Goal: Task Accomplishment & Management: Manage account settings

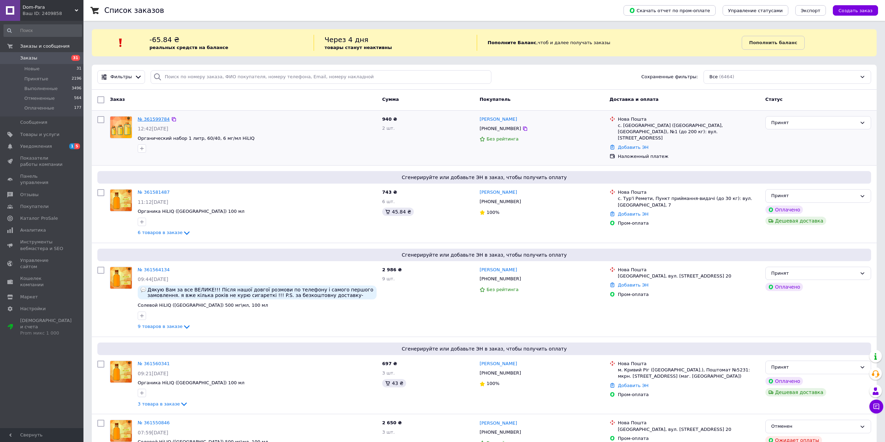
click at [151, 120] on link "№ 361599784" at bounding box center [154, 118] width 32 height 5
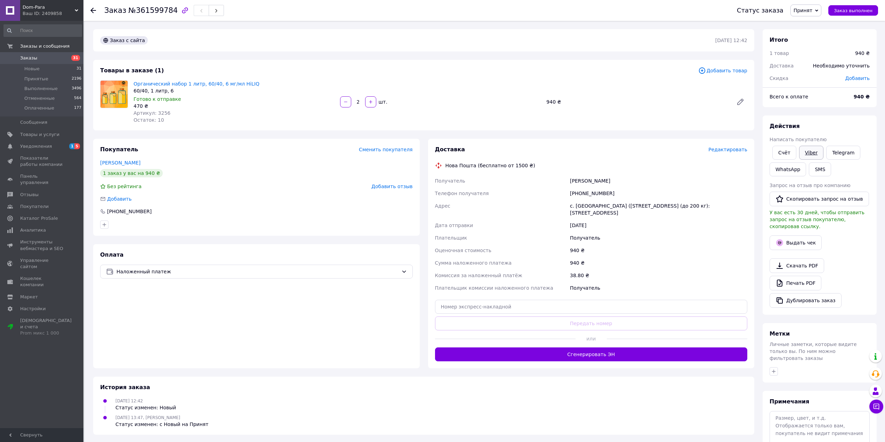
click at [804, 153] on link "Viber" at bounding box center [811, 153] width 24 height 14
click at [152, 9] on span "№361599784" at bounding box center [152, 10] width 49 height 8
copy span "361599784"
drag, startPoint x: 108, startPoint y: 161, endPoint x: 113, endPoint y: 157, distance: 6.2
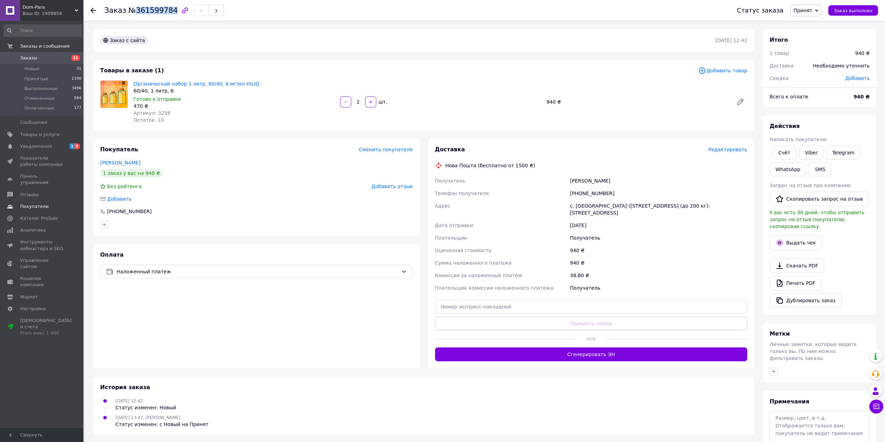
drag, startPoint x: 25, startPoint y: 144, endPoint x: 50, endPoint y: 120, distance: 34.9
click at [25, 144] on span "Уведомления" at bounding box center [36, 146] width 32 height 6
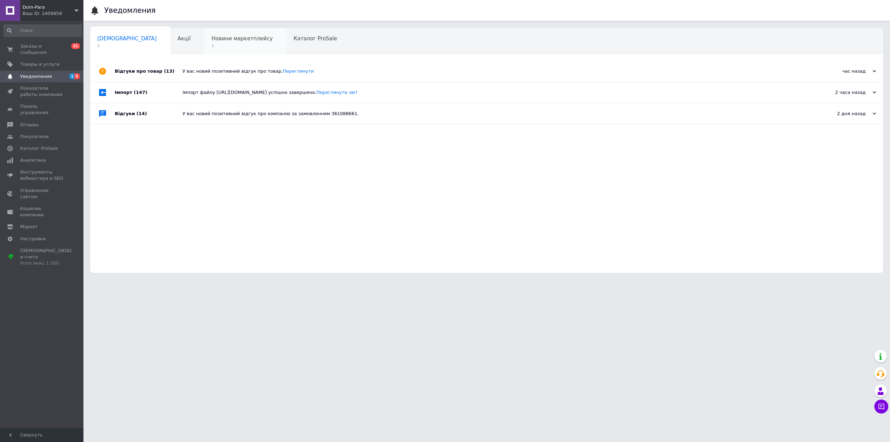
click at [211, 35] on span "Новини маркетплейсу" at bounding box center [241, 38] width 61 height 6
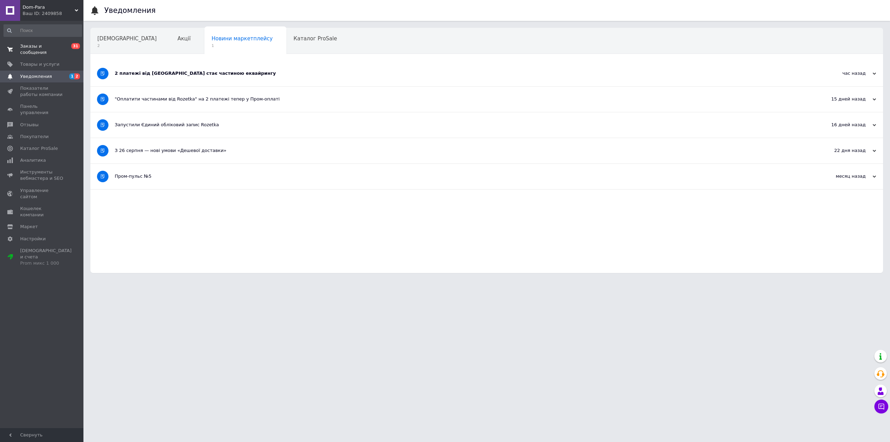
click at [56, 48] on span "Заказы и сообщения" at bounding box center [42, 49] width 44 height 13
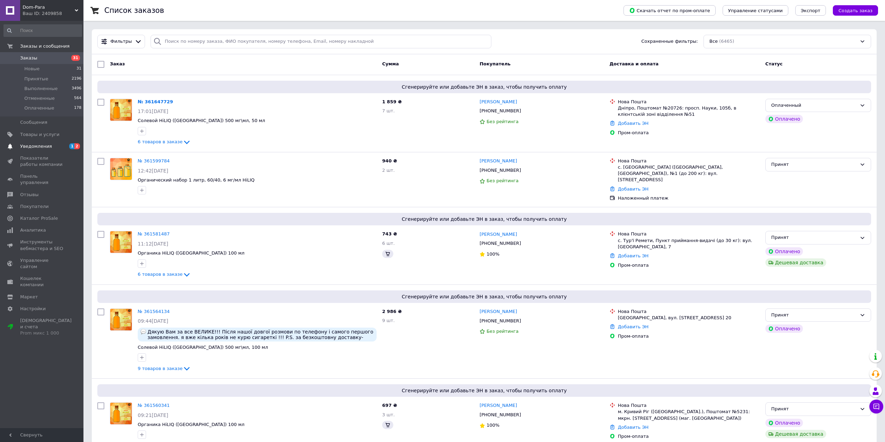
click at [57, 147] on span "Уведомления" at bounding box center [42, 146] width 44 height 6
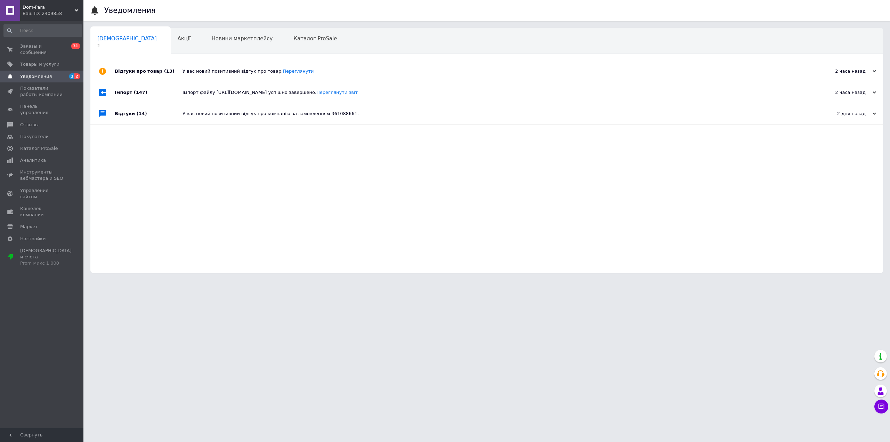
click at [173, 71] on div "Відгуки про товар (13)" at bounding box center [149, 71] width 68 height 21
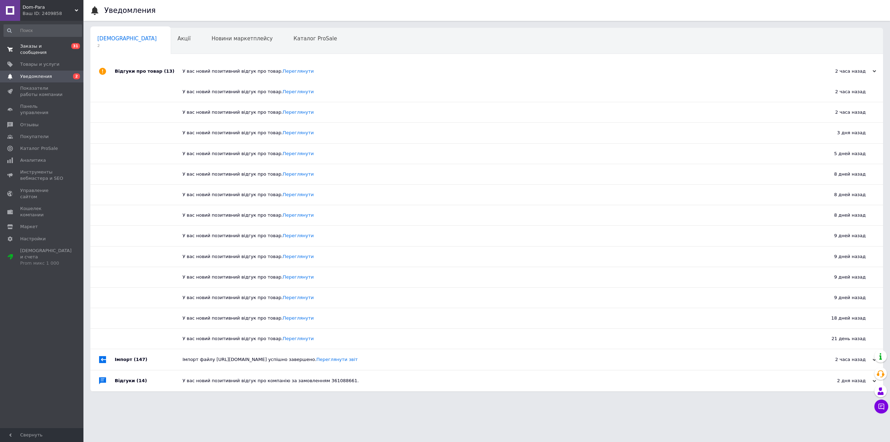
click at [69, 46] on span "0 31" at bounding box center [73, 49] width 19 height 13
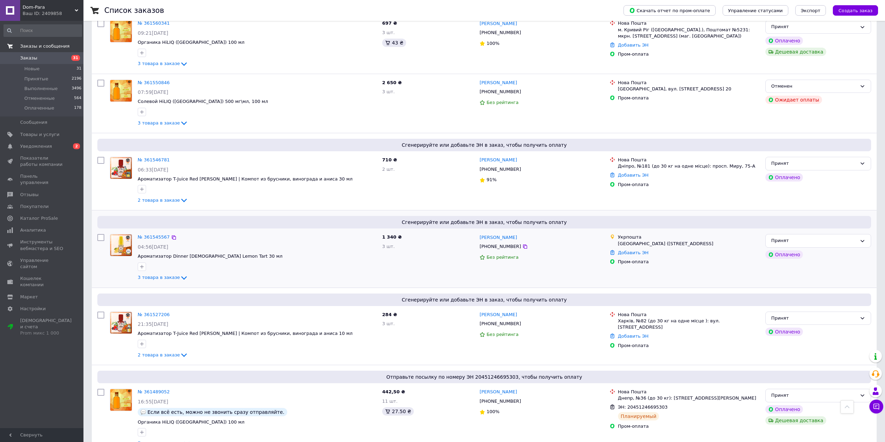
scroll to position [591, 0]
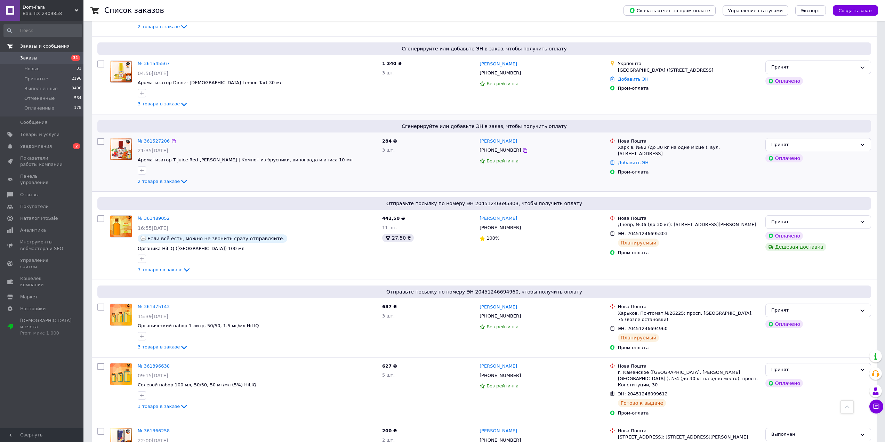
click at [157, 138] on link "№ 361527206" at bounding box center [154, 140] width 32 height 5
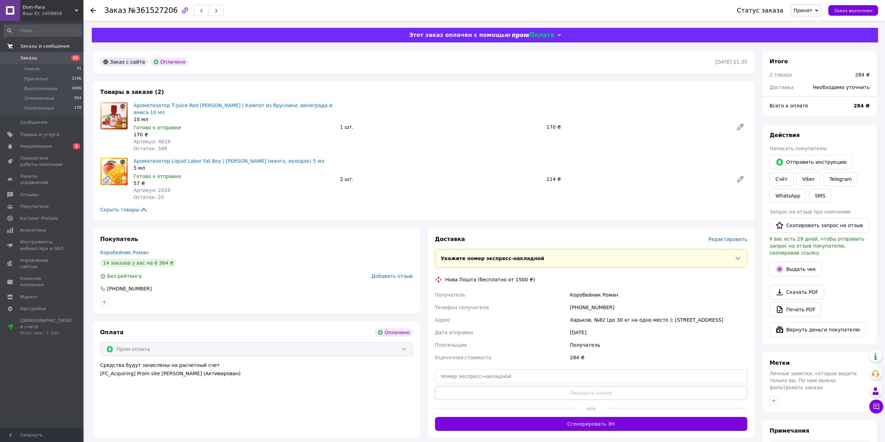
click at [581, 301] on div "[PHONE_NUMBER]" at bounding box center [658, 307] width 180 height 13
copy div "380632016856"
click at [513, 369] on input "text" at bounding box center [591, 376] width 312 height 14
paste input "20451247393368"
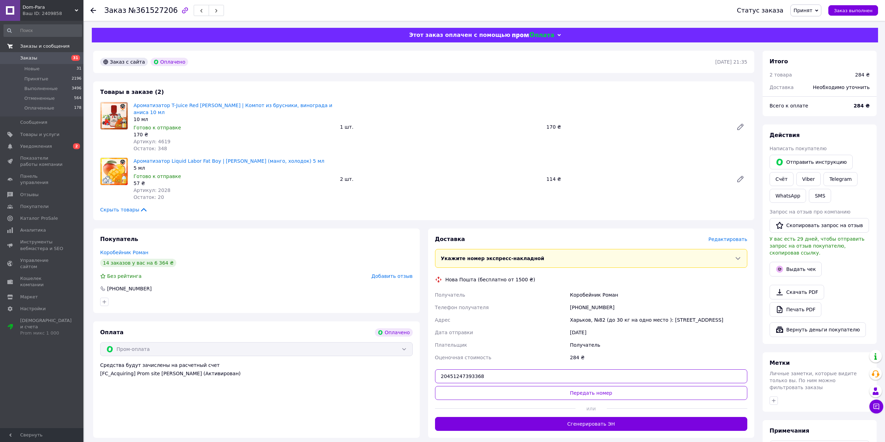
type input "20451247393368"
click at [500, 400] on div at bounding box center [505, 408] width 140 height 17
click at [499, 388] on button "Передать номер" at bounding box center [591, 393] width 312 height 14
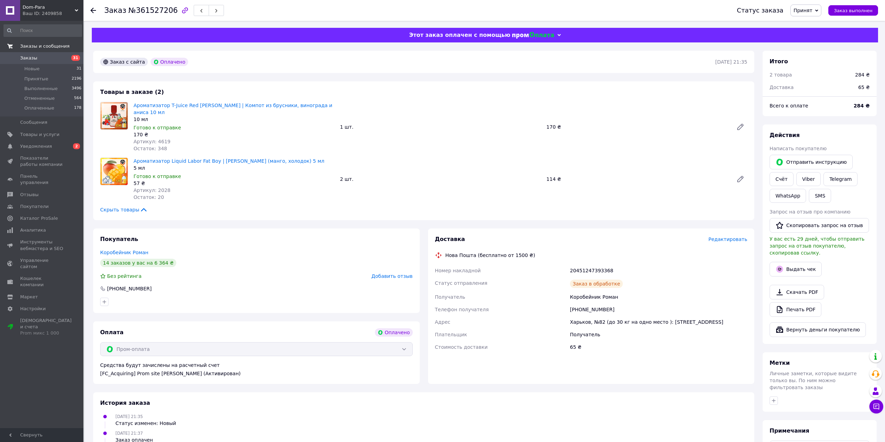
click at [61, 55] on span "Заказы" at bounding box center [42, 58] width 44 height 6
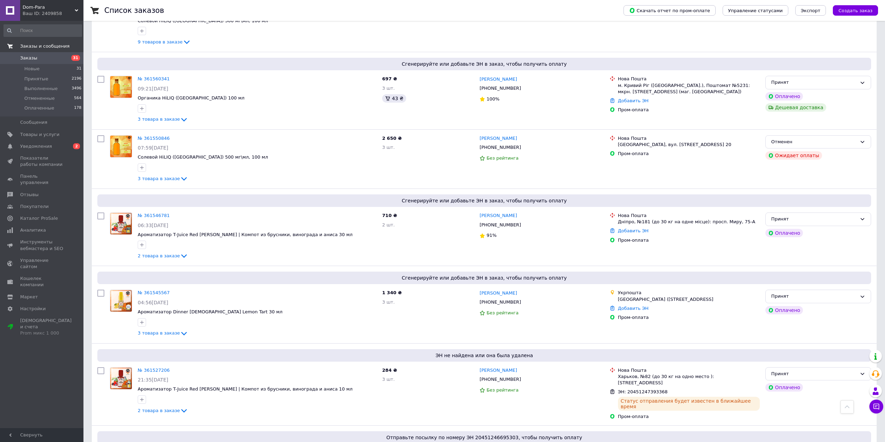
scroll to position [382, 0]
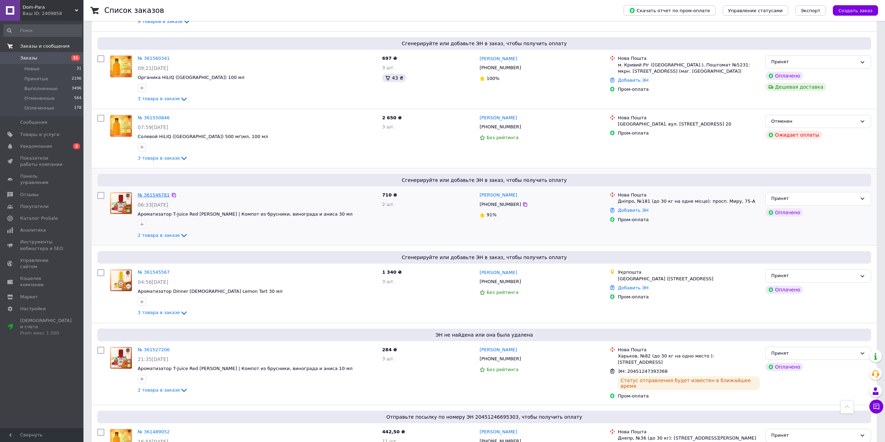
click at [157, 192] on link "№ 361546781" at bounding box center [154, 194] width 32 height 5
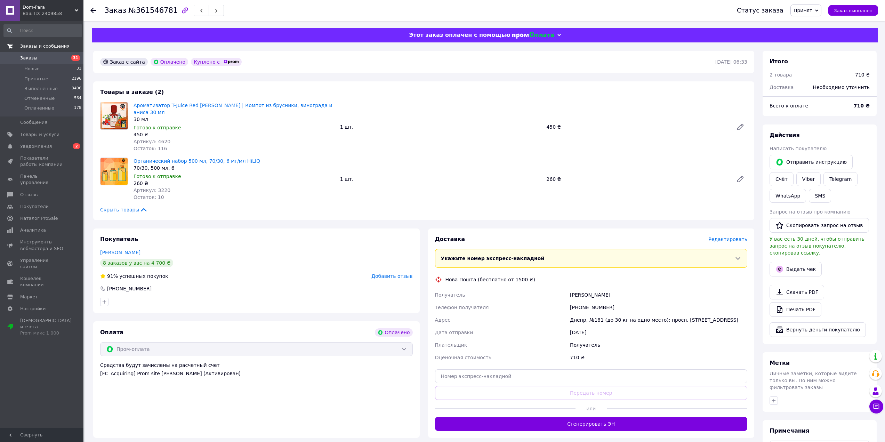
click at [584, 301] on div "[PHONE_NUMBER]" at bounding box center [658, 307] width 180 height 13
copy div "380958772976"
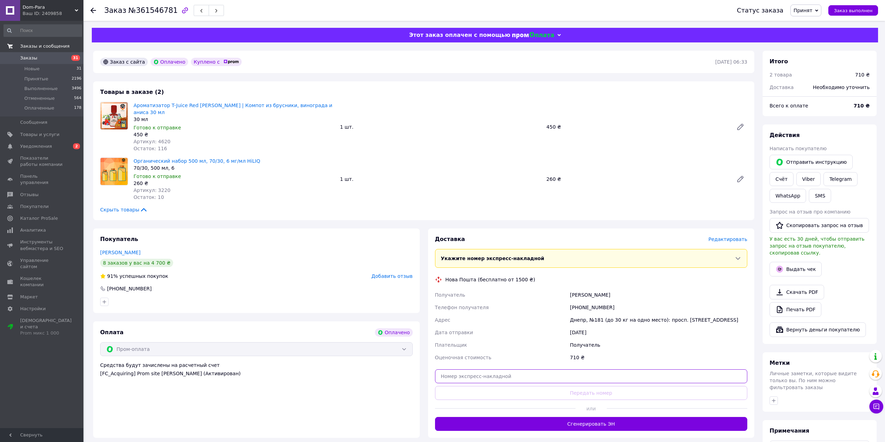
click at [510, 372] on input "text" at bounding box center [591, 376] width 312 height 14
paste input "20451247394647"
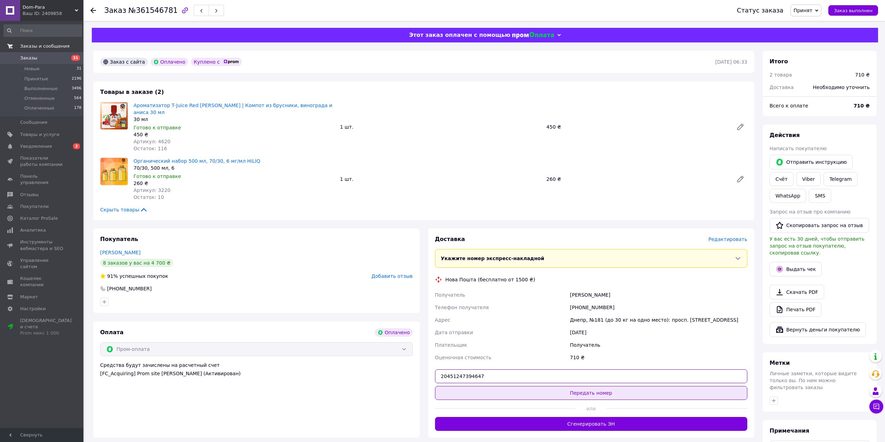
type input "20451247394647"
drag, startPoint x: 510, startPoint y: 384, endPoint x: 487, endPoint y: 312, distance: 75.1
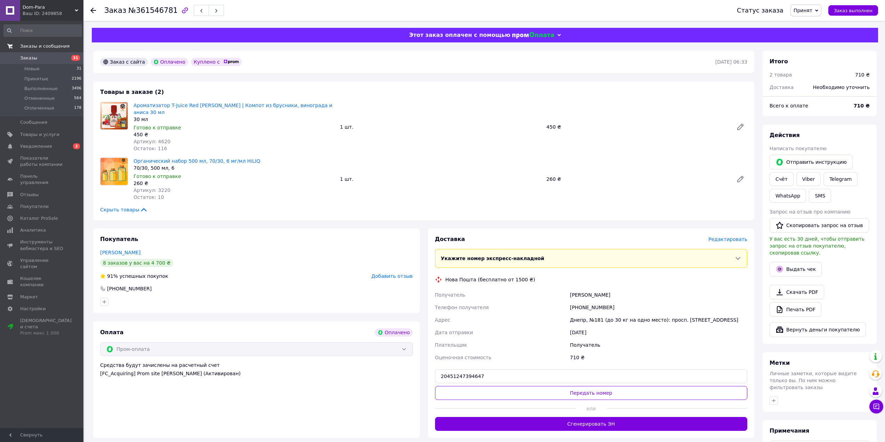
click at [510, 386] on button "Передать номер" at bounding box center [591, 393] width 312 height 14
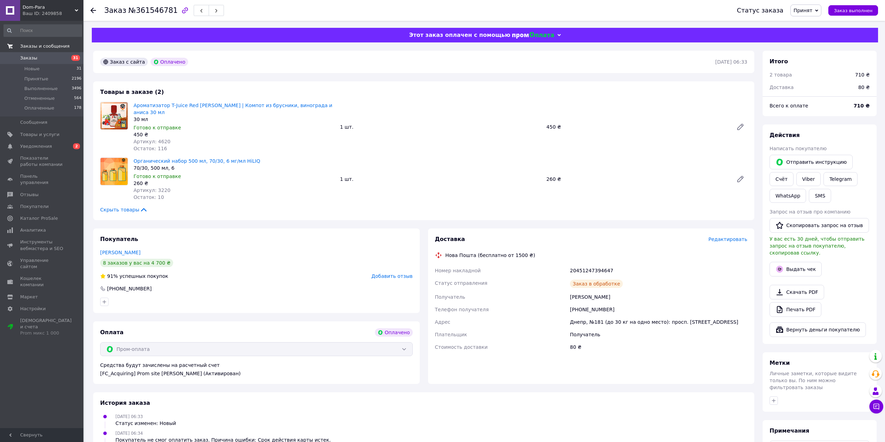
click at [31, 55] on link "Заказы 31" at bounding box center [42, 58] width 85 height 12
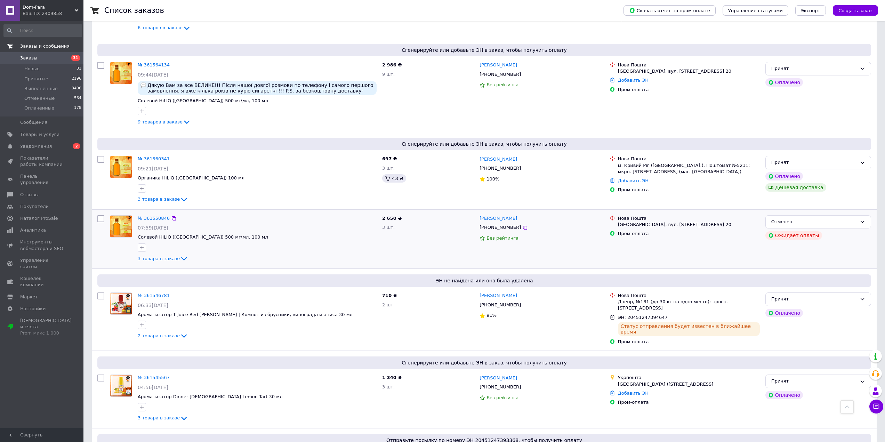
scroll to position [278, 0]
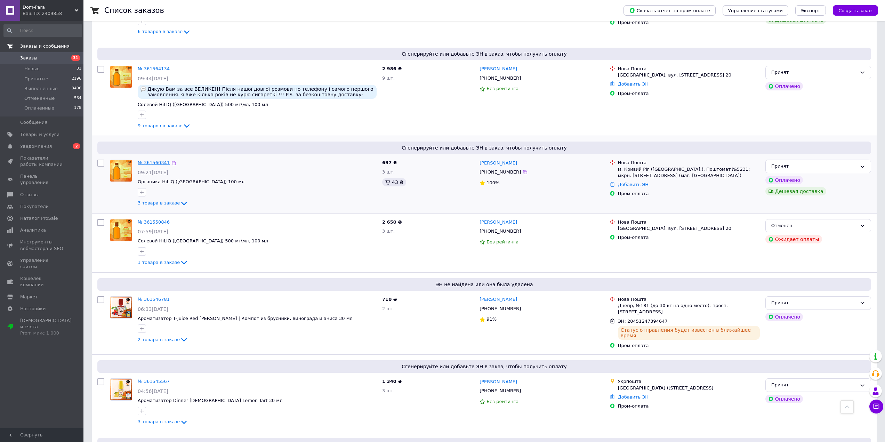
click at [150, 160] on link "№ 361560341" at bounding box center [154, 162] width 32 height 5
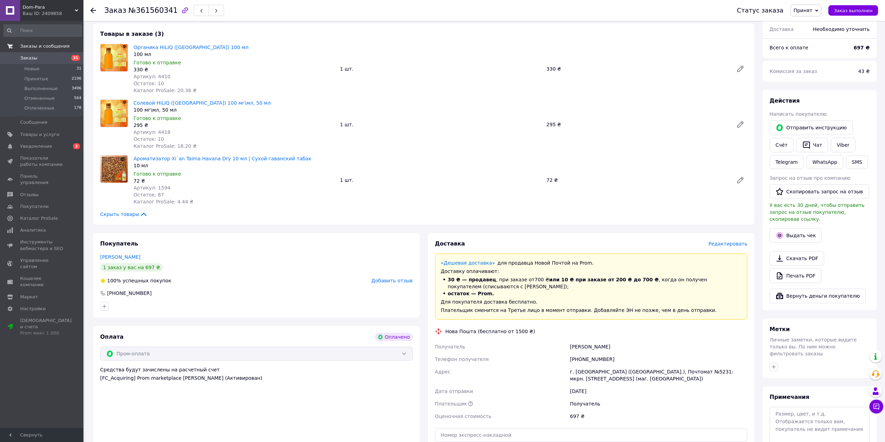
scroll to position [70, 0]
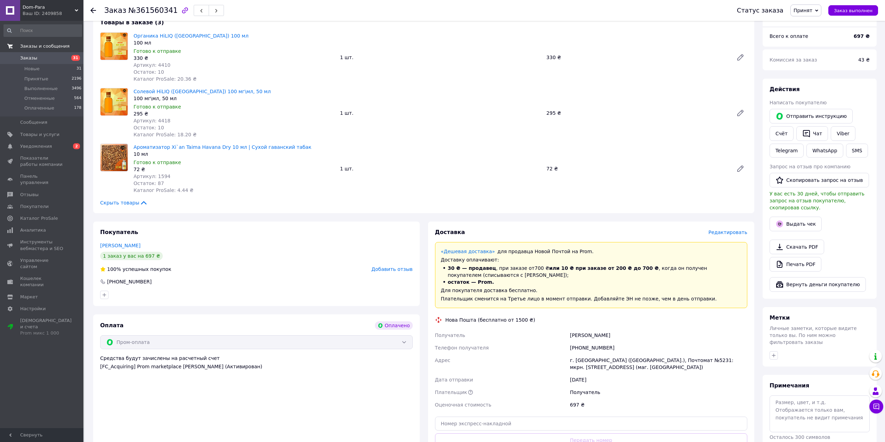
click at [584, 346] on div "[PHONE_NUMBER]" at bounding box center [658, 347] width 180 height 13
copy div "380963962762"
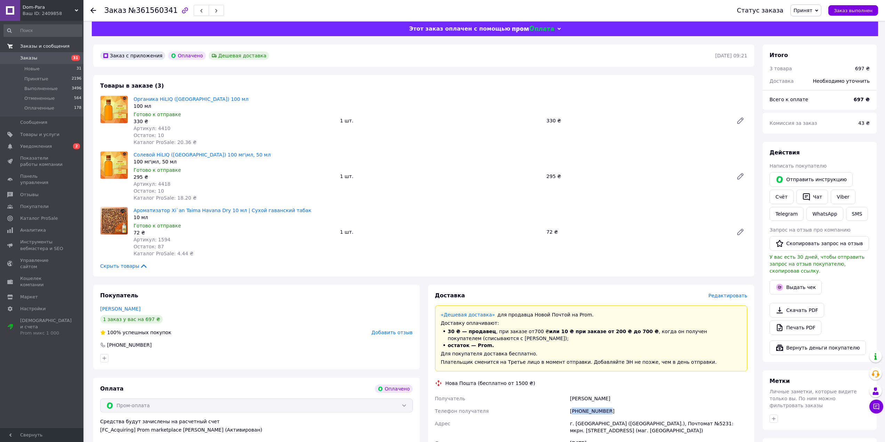
scroll to position [0, 0]
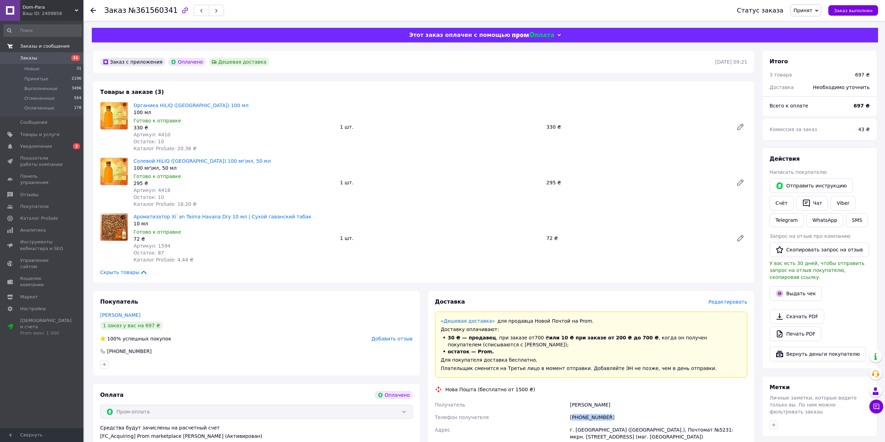
copy div "380963962762"
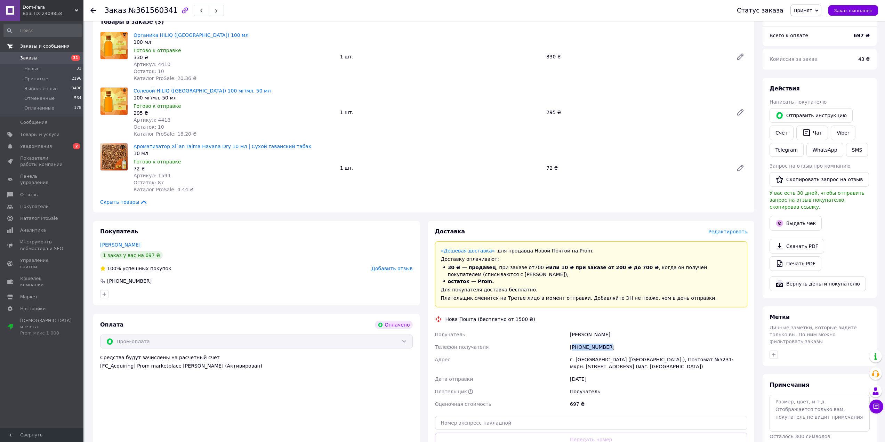
scroll to position [104, 0]
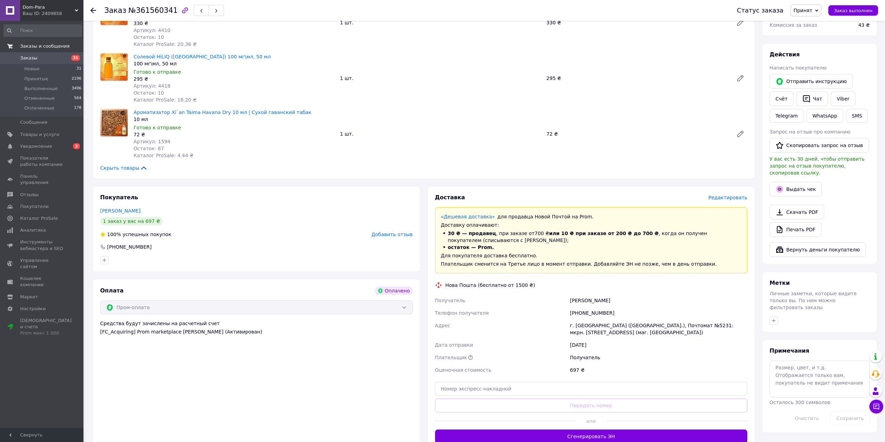
click at [582, 299] on div "[PERSON_NAME]" at bounding box center [658, 300] width 180 height 13
drag, startPoint x: 582, startPoint y: 299, endPoint x: 496, endPoint y: 134, distance: 185.9
click at [582, 299] on div "[PERSON_NAME]" at bounding box center [658, 300] width 180 height 13
copy div "[PERSON_NAME]"
click at [606, 299] on div "[PERSON_NAME]" at bounding box center [658, 300] width 180 height 13
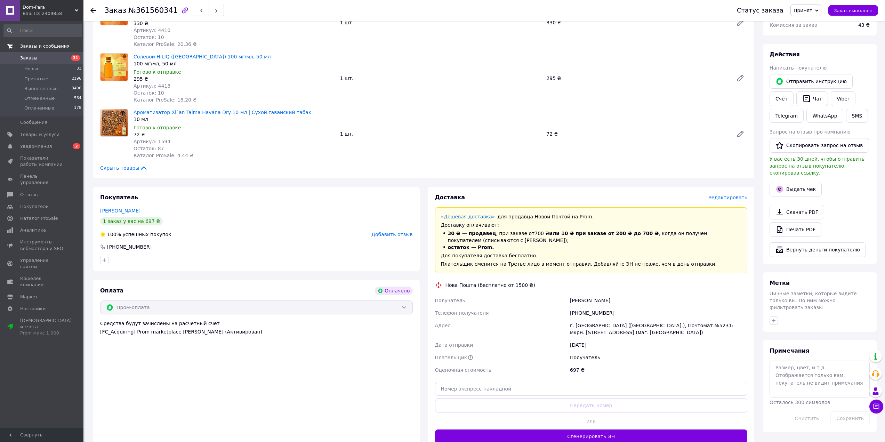
click at [606, 299] on div "[PERSON_NAME]" at bounding box center [658, 300] width 180 height 13
copy div "[PERSON_NAME]"
click at [581, 326] on div "г. [GEOGRAPHIC_DATA] ([GEOGRAPHIC_DATA].), Почтомат №5231: мкрн. [STREET_ADDRES…" at bounding box center [658, 328] width 180 height 19
click at [580, 325] on div "г. [GEOGRAPHIC_DATA] ([GEOGRAPHIC_DATA].), Почтомат №5231: мкрн. [STREET_ADDRES…" at bounding box center [658, 328] width 180 height 19
copy div "Кривой"
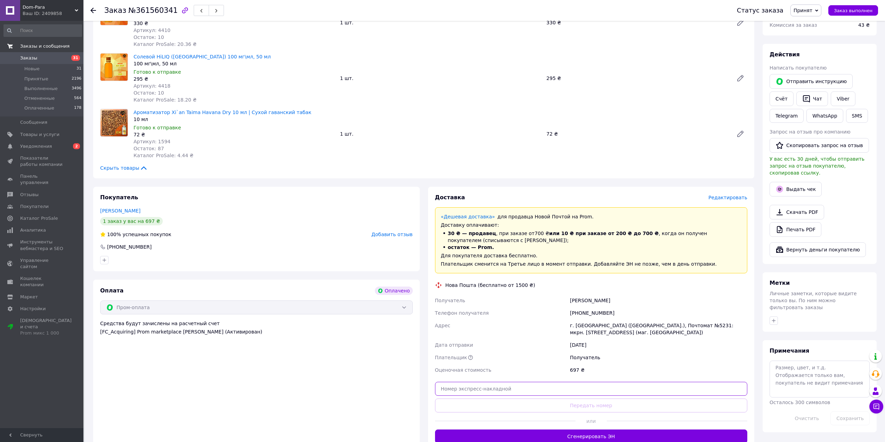
click at [475, 383] on input "text" at bounding box center [591, 389] width 312 height 14
paste input "20451247395878"
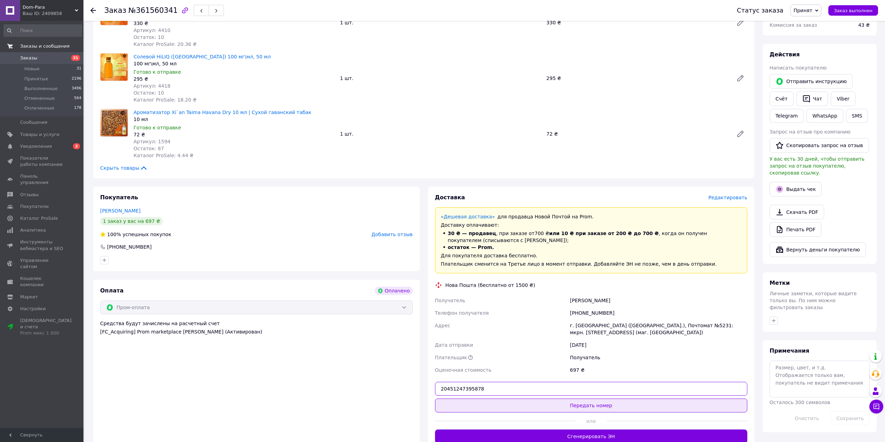
type input "20451247395878"
click at [466, 399] on button "Передать номер" at bounding box center [591, 405] width 312 height 14
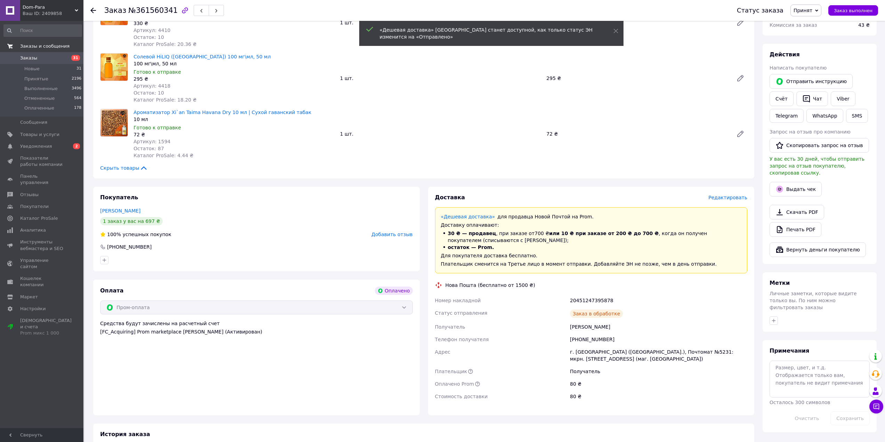
click at [50, 58] on span "Заказы" at bounding box center [42, 58] width 44 height 6
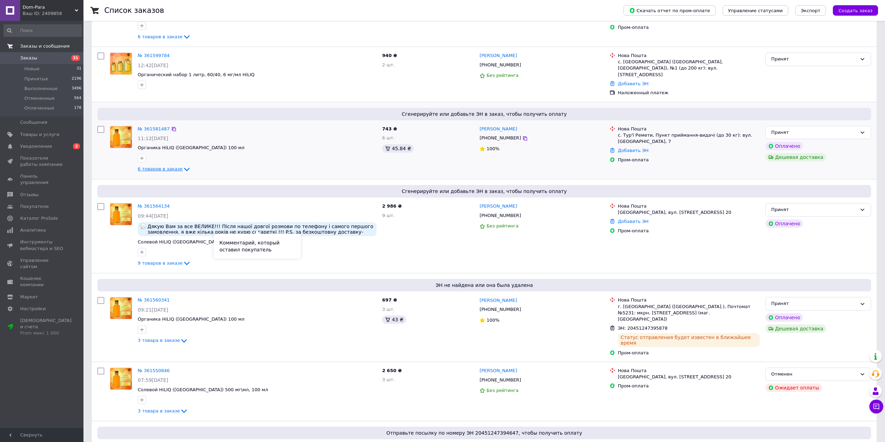
scroll to position [139, 0]
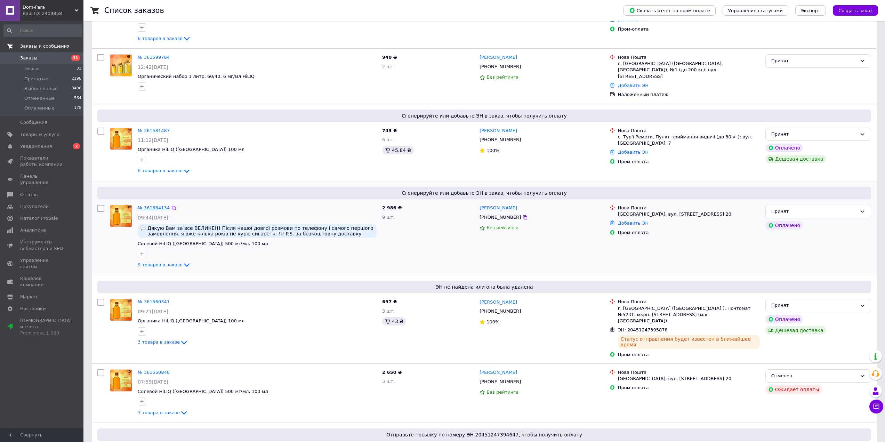
click at [152, 205] on link "№ 361564134" at bounding box center [154, 207] width 32 height 5
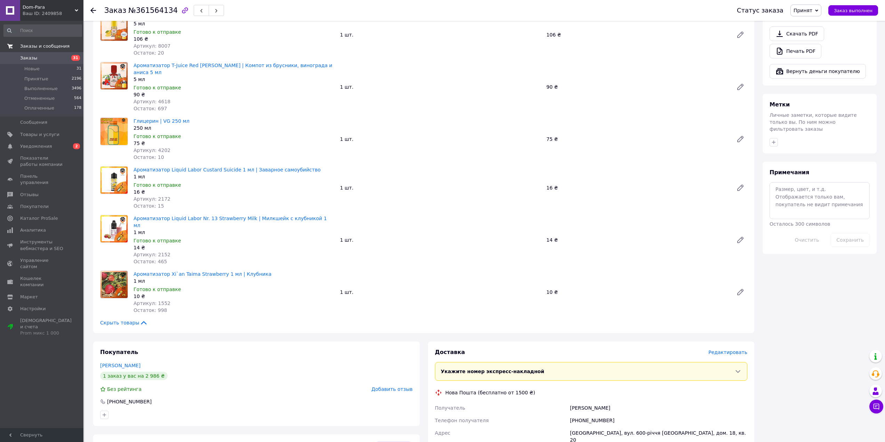
scroll to position [359, 0]
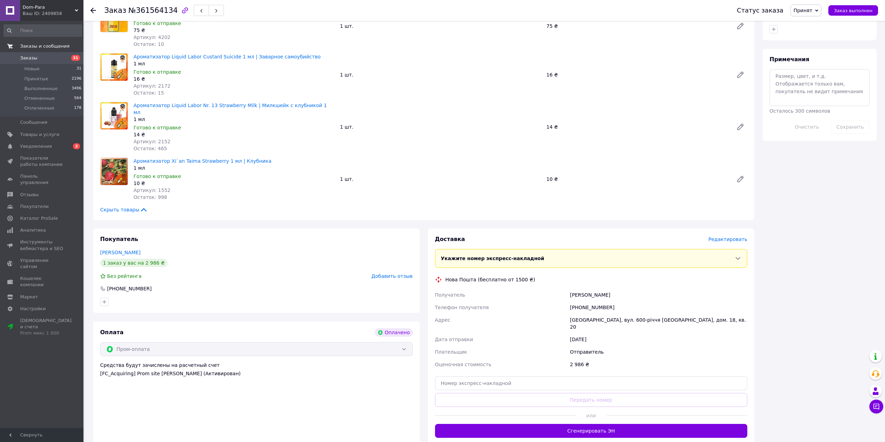
click at [577, 301] on div "[PHONE_NUMBER]" at bounding box center [658, 307] width 180 height 13
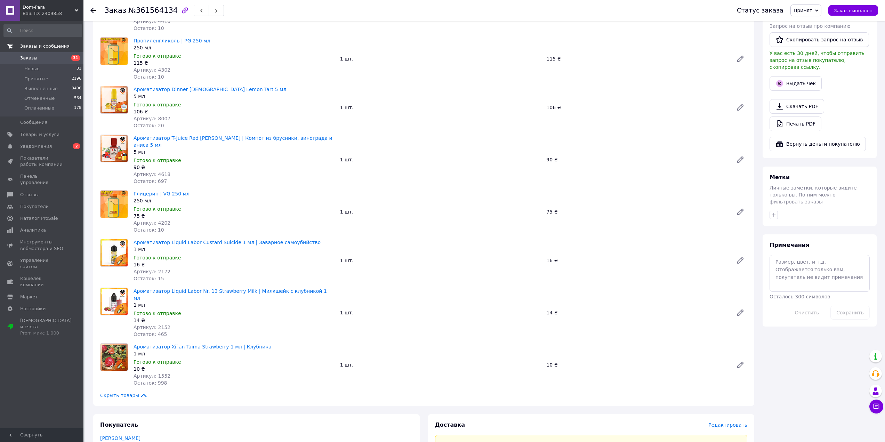
scroll to position [289, 0]
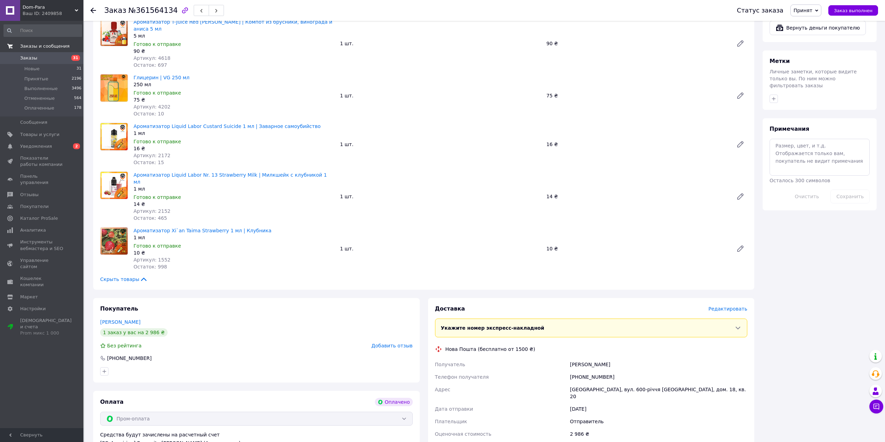
click at [571, 358] on div "[PERSON_NAME]" at bounding box center [658, 364] width 180 height 13
click at [579, 383] on div "[GEOGRAPHIC_DATA], вул. 600-річчя [GEOGRAPHIC_DATA], дом. 18, кв. 20" at bounding box center [658, 392] width 180 height 19
drag, startPoint x: 603, startPoint y: 376, endPoint x: 649, endPoint y: 375, distance: 46.2
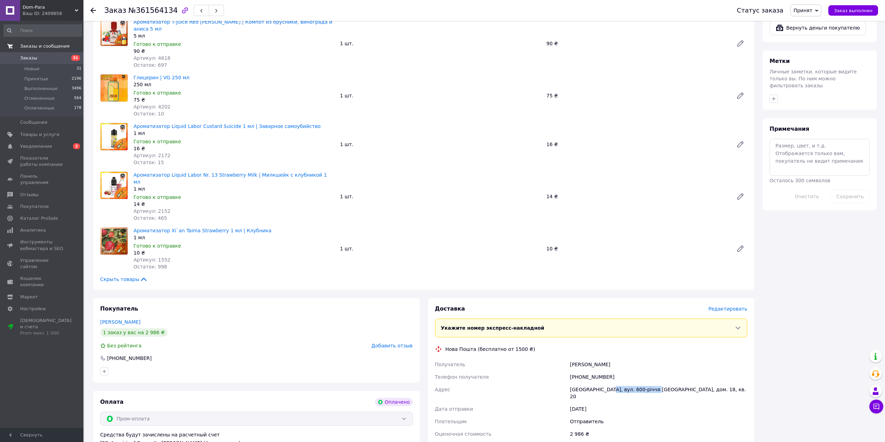
click at [649, 383] on div "[GEOGRAPHIC_DATA], вул. 600-річчя [GEOGRAPHIC_DATA], дом. 18, кв. 20" at bounding box center [658, 392] width 180 height 19
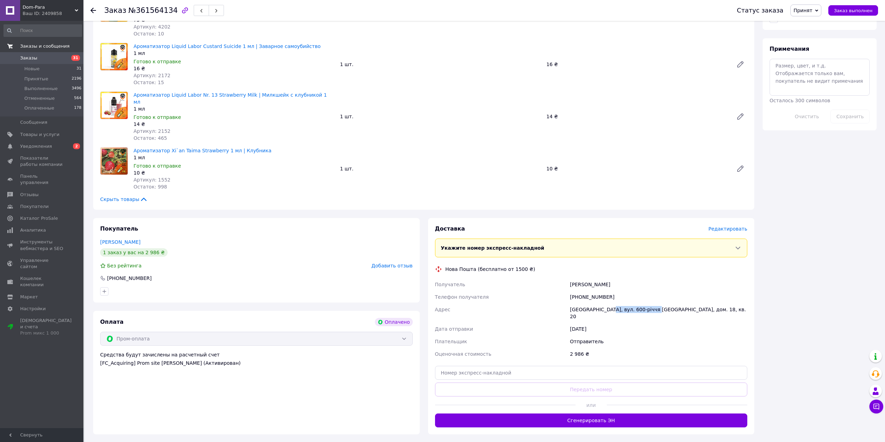
scroll to position [428, 0]
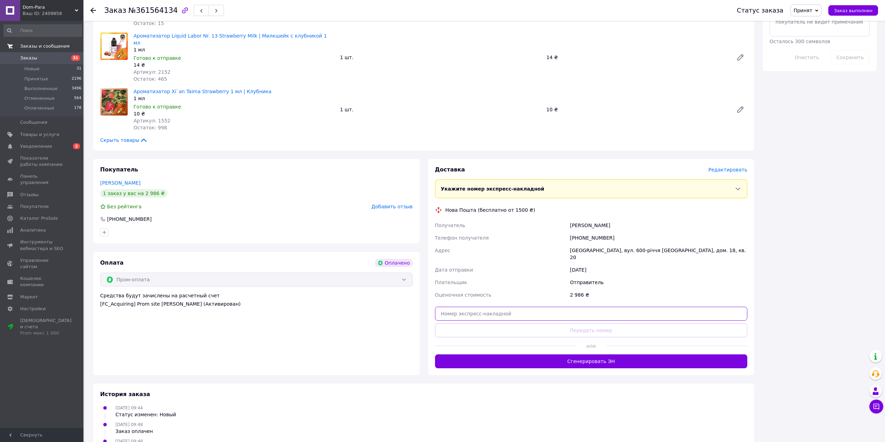
click at [552, 307] on input "text" at bounding box center [591, 314] width 312 height 14
paste input "20451247397355"
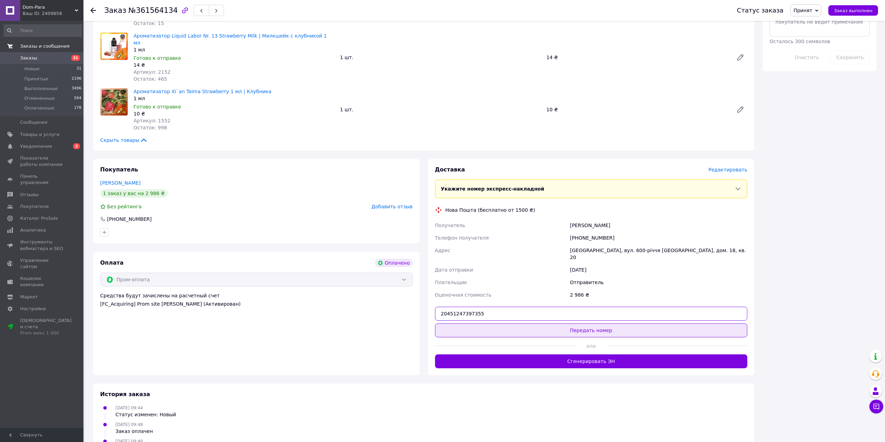
type input "20451247397355"
click at [539, 323] on button "Передать номер" at bounding box center [591, 330] width 312 height 14
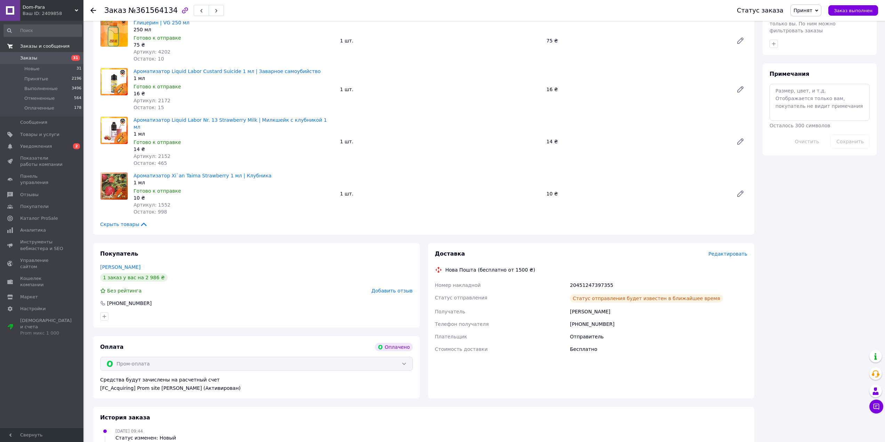
scroll to position [348, 0]
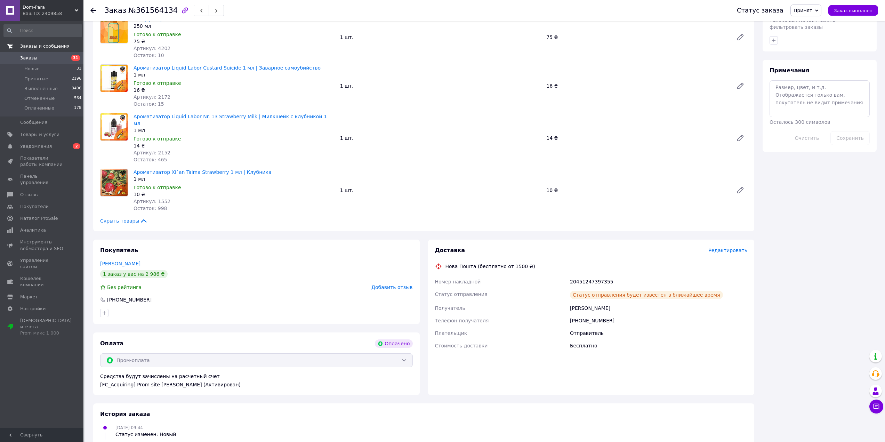
click at [93, 9] on icon at bounding box center [93, 11] width 6 height 6
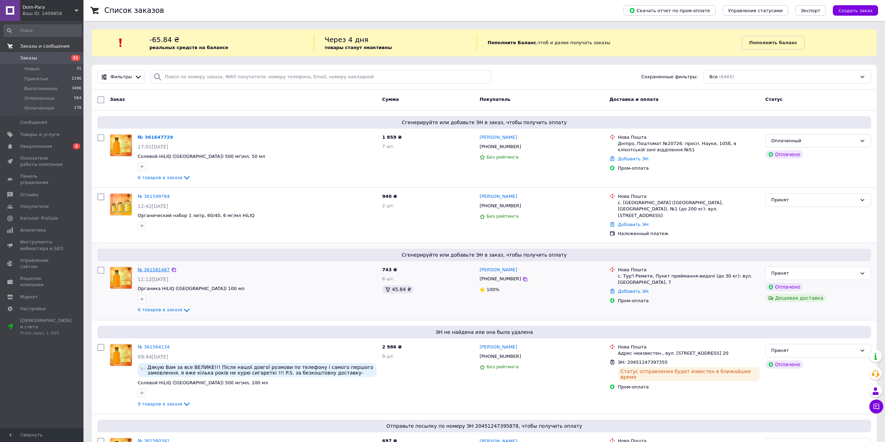
click at [153, 267] on link "№ 361581487" at bounding box center [154, 269] width 32 height 5
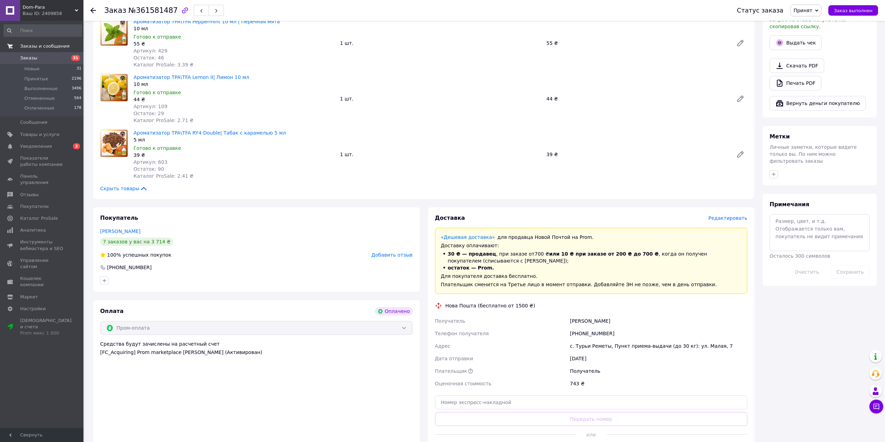
scroll to position [278, 0]
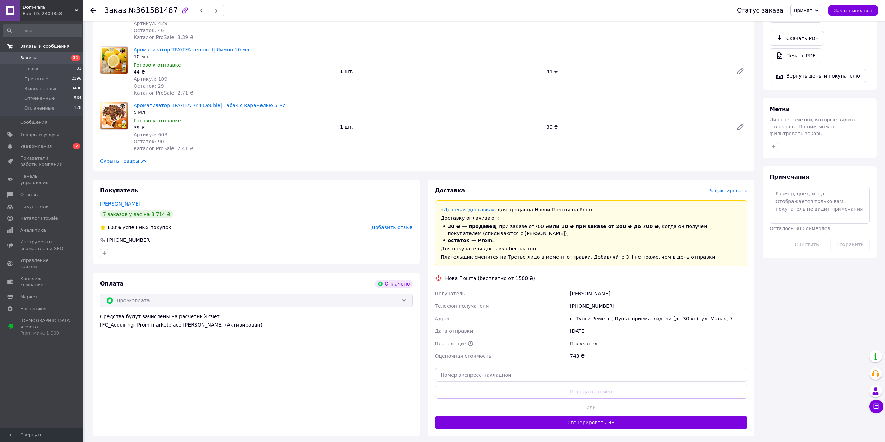
click at [595, 304] on div "[PHONE_NUMBER]" at bounding box center [658, 306] width 180 height 13
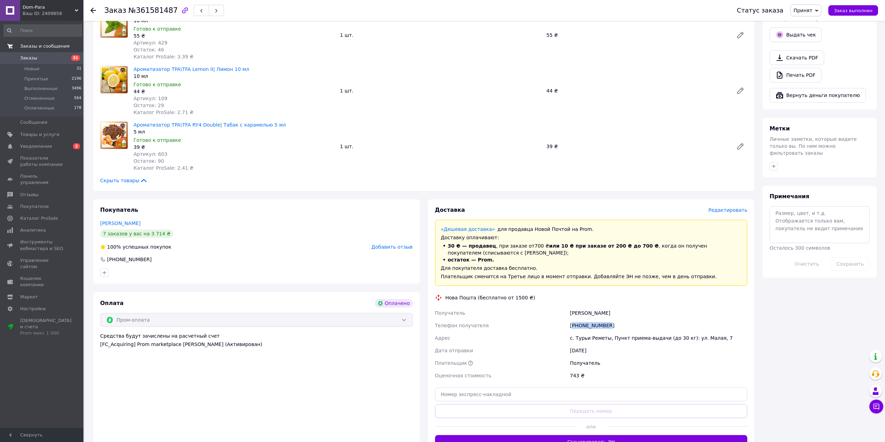
scroll to position [348, 0]
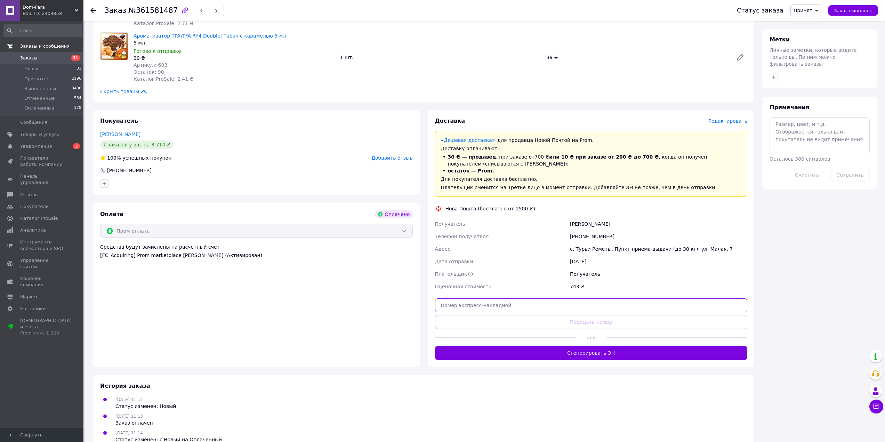
click at [462, 309] on input "text" at bounding box center [591, 305] width 312 height 14
paste input "20451247398990"
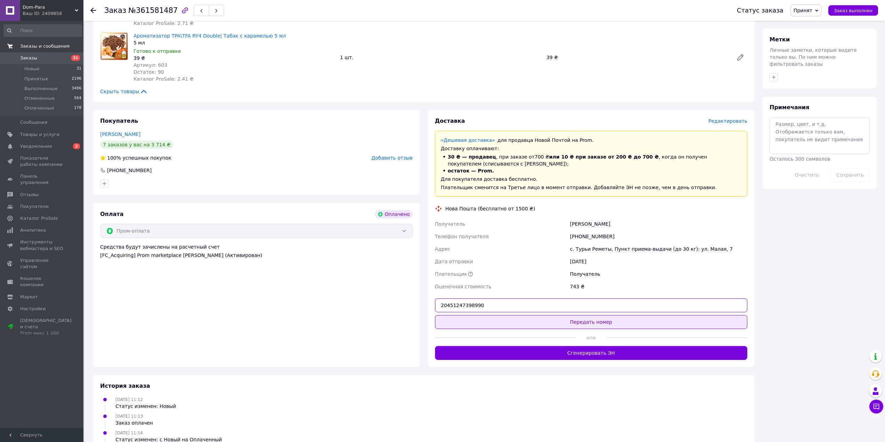
type input "20451247398990"
click at [461, 319] on button "Передать номер" at bounding box center [591, 322] width 312 height 14
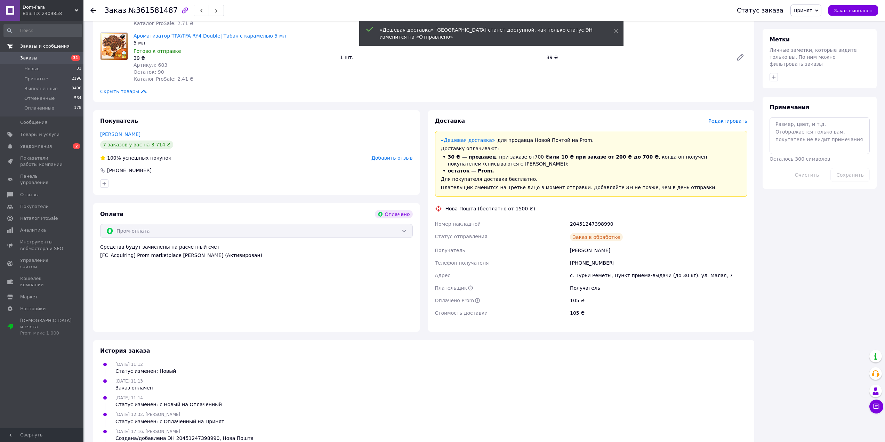
click at [32, 58] on span "Заказы" at bounding box center [28, 58] width 17 height 6
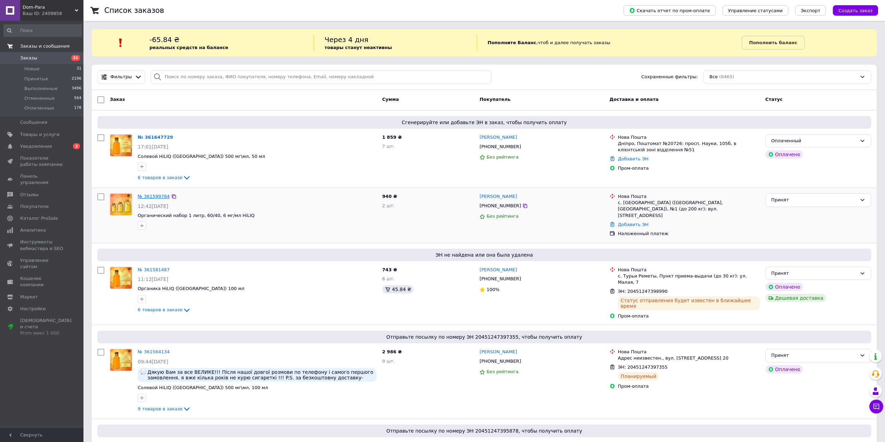
click at [151, 198] on link "№ 361599784" at bounding box center [154, 196] width 32 height 5
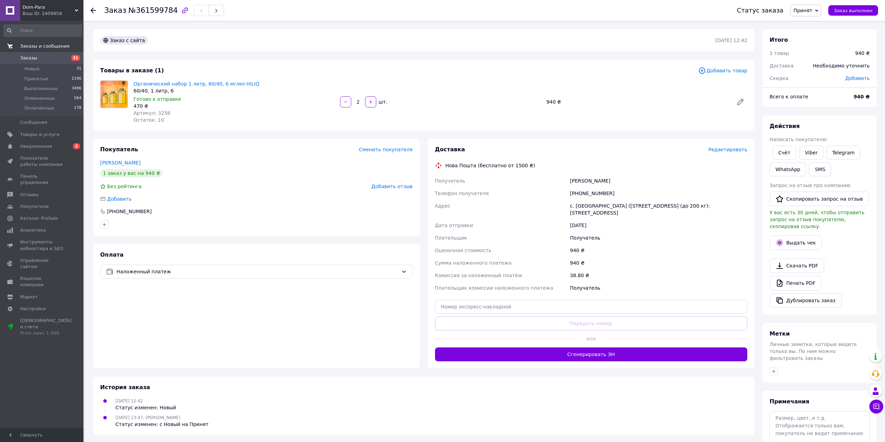
click at [598, 189] on div "[PHONE_NUMBER]" at bounding box center [658, 193] width 180 height 13
click at [597, 195] on div "[PHONE_NUMBER]" at bounding box center [658, 193] width 180 height 13
click at [572, 177] on div "[PERSON_NAME]" at bounding box center [658, 180] width 180 height 13
click at [575, 180] on div "[PERSON_NAME]" at bounding box center [658, 180] width 180 height 13
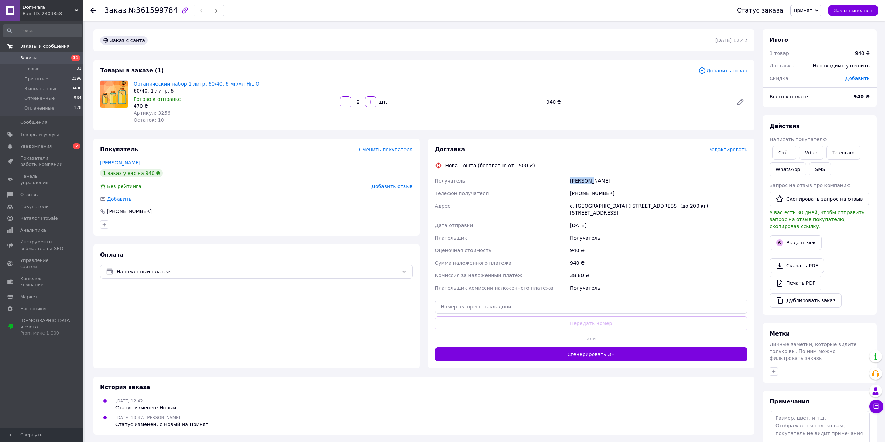
click at [575, 180] on div "[PERSON_NAME]" at bounding box center [658, 180] width 180 height 13
click at [578, 203] on div "с. [GEOGRAPHIC_DATA] ([STREET_ADDRESS] (до 200 кг): [STREET_ADDRESS]" at bounding box center [658, 208] width 180 height 19
click at [496, 303] on input "text" at bounding box center [591, 307] width 312 height 14
paste input "20451247399857"
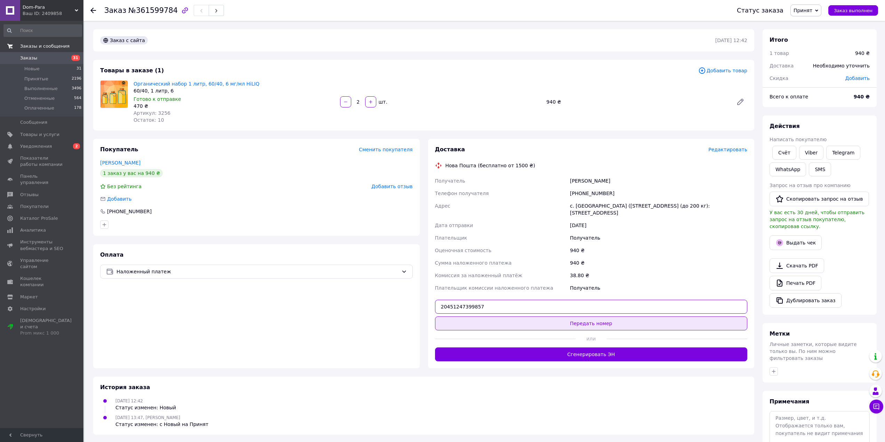
type input "20451247399857"
click at [488, 322] on button "Передать номер" at bounding box center [591, 323] width 312 height 14
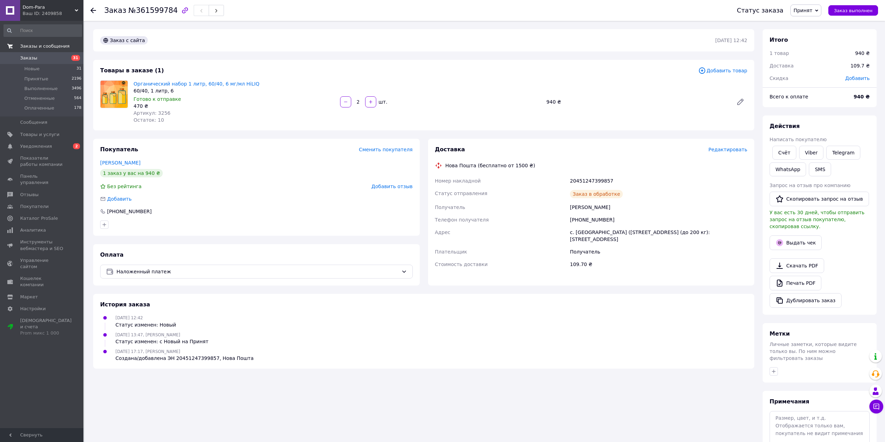
click at [58, 59] on span "Заказы" at bounding box center [42, 58] width 44 height 6
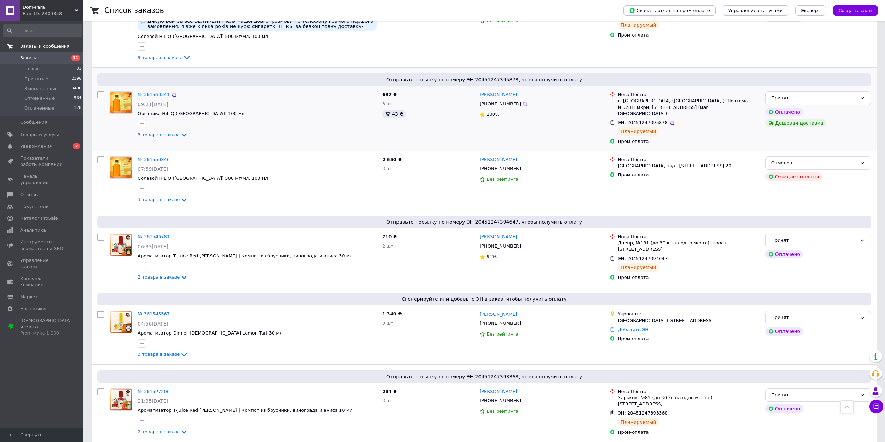
scroll to position [417, 0]
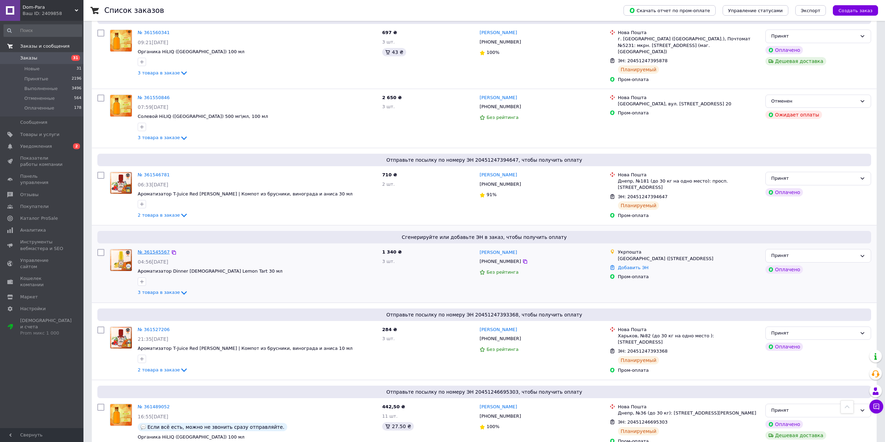
click at [157, 249] on link "№ 361545567" at bounding box center [154, 251] width 32 height 5
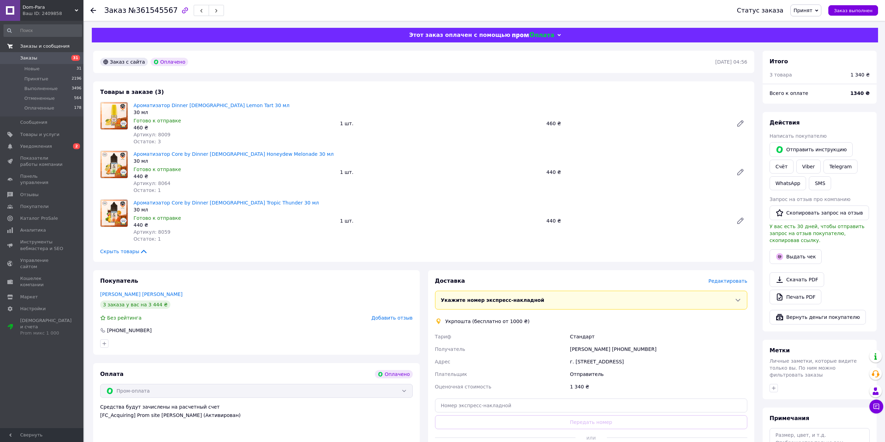
click at [731, 281] on span "Редактировать" at bounding box center [727, 281] width 39 height 6
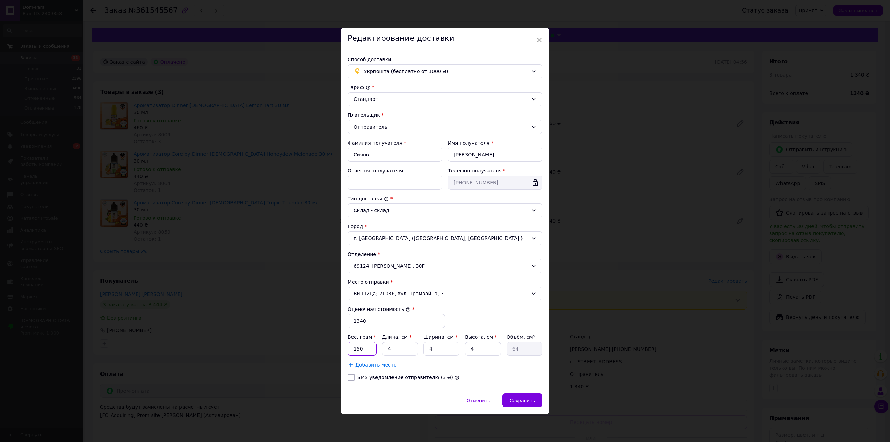
click at [352, 345] on input "150" at bounding box center [362, 349] width 29 height 14
type input "157"
type input "2"
type input "32"
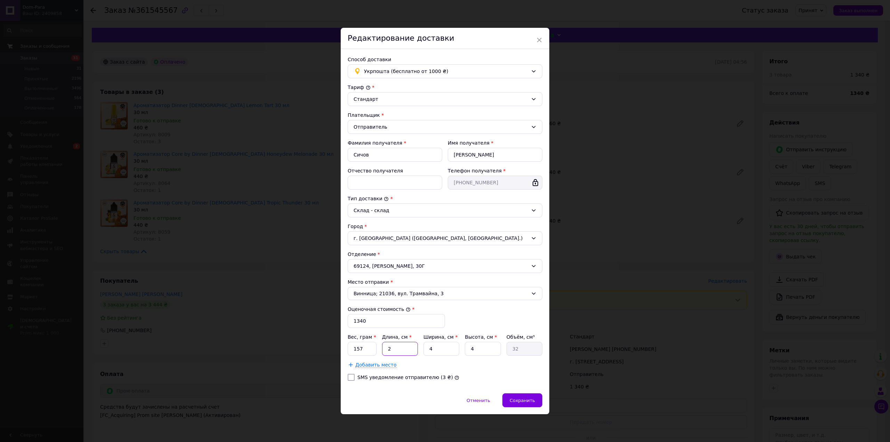
type input "27"
type input "432"
type input "27"
type input "1"
type input "108"
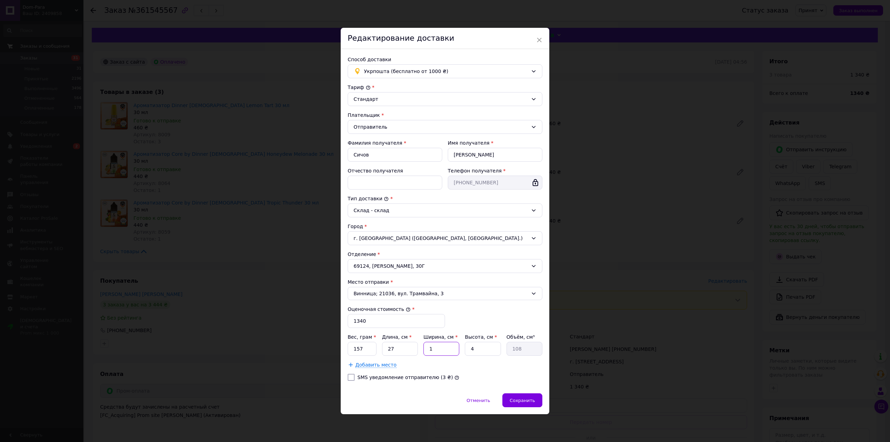
type input "12"
type input "1296"
type input "12"
type input "9"
type input "2916"
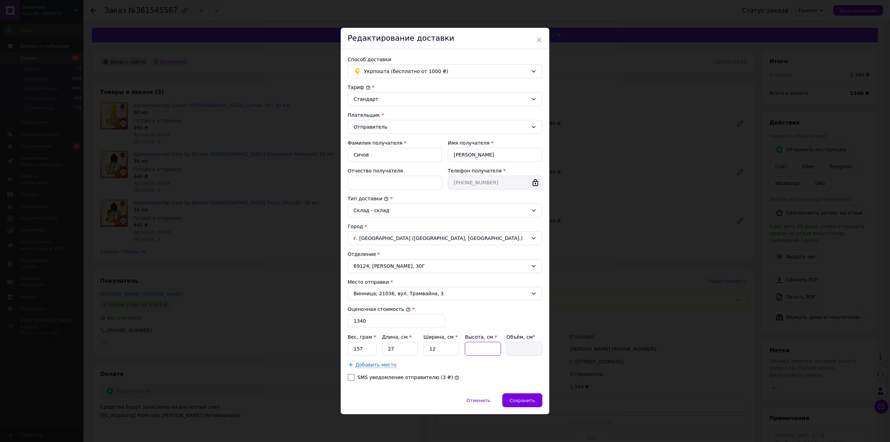
type input "3"
type input "972"
type input "3"
click at [457, 347] on input "12" at bounding box center [441, 349] width 36 height 14
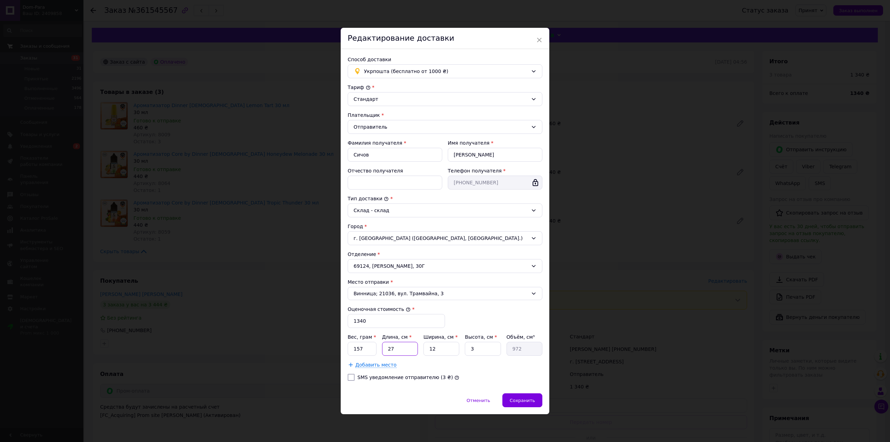
click at [408, 349] on input "27" at bounding box center [400, 349] width 36 height 14
type input "2"
type input "72"
type input "24"
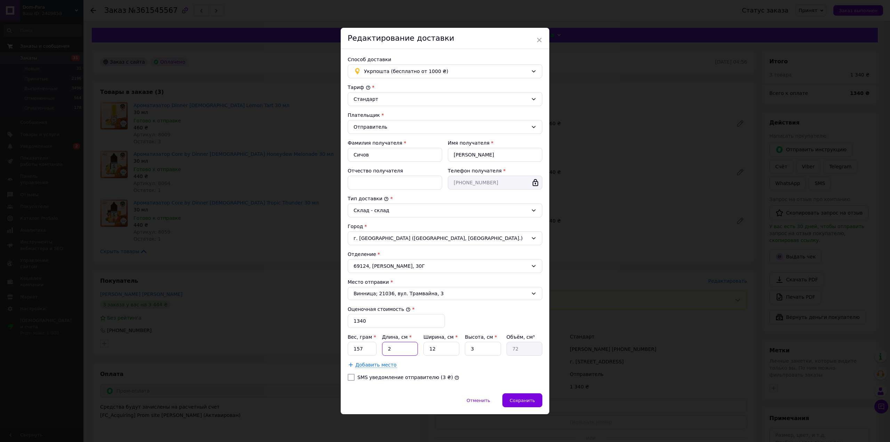
type input "864"
type input "24"
type input "1"
type input "72"
type input "17"
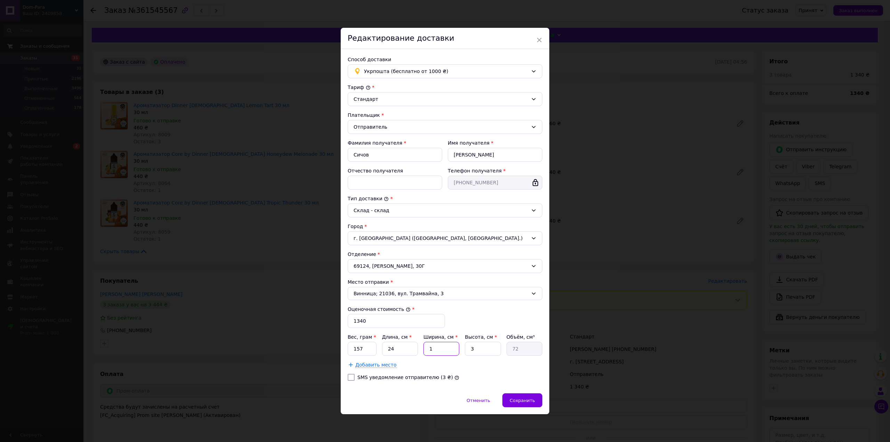
type input "1224"
type input "17"
click at [521, 395] on div "Сохранить" at bounding box center [522, 400] width 40 height 14
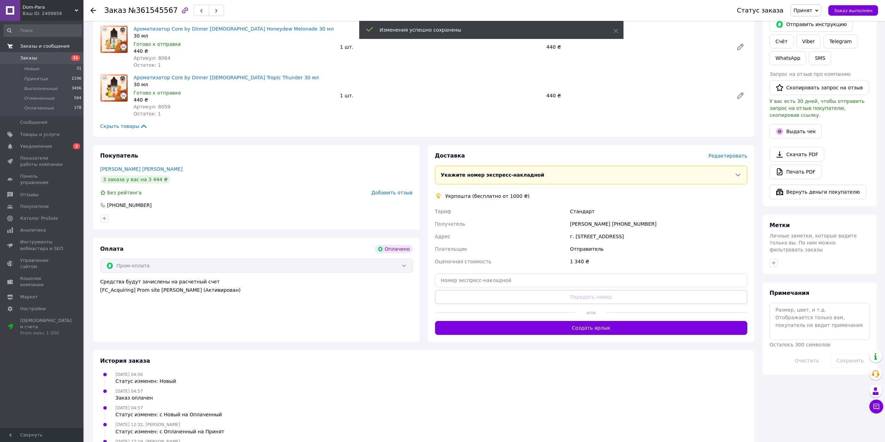
scroll to position [139, 0]
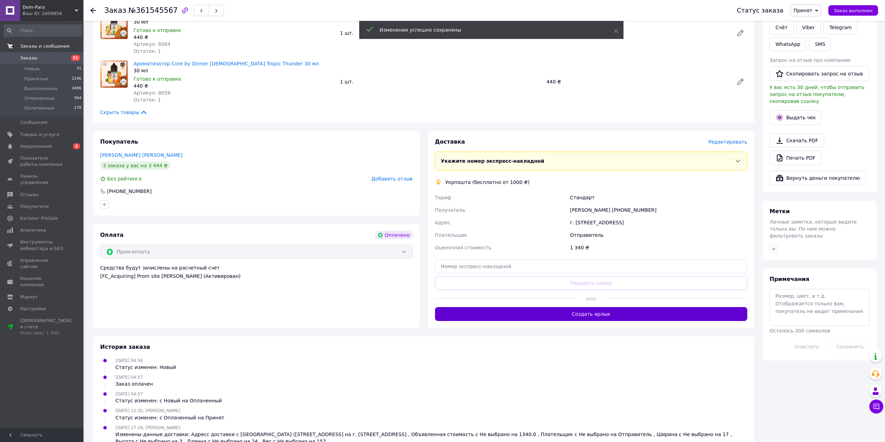
click at [546, 320] on button "Создать ярлык" at bounding box center [591, 314] width 312 height 14
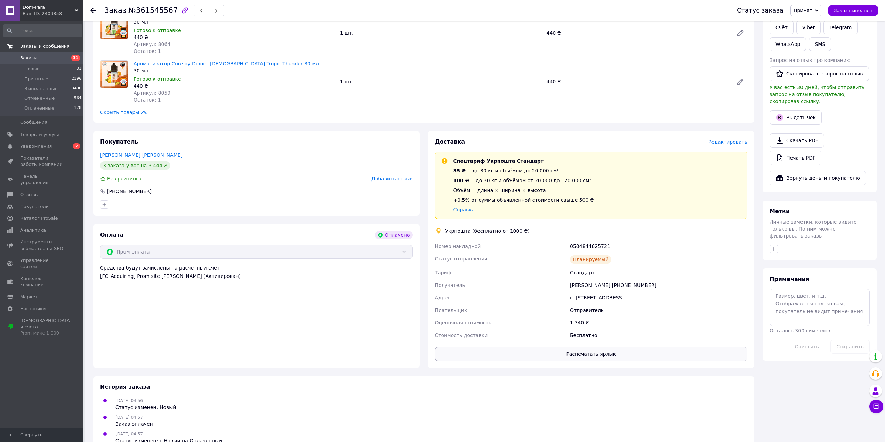
click at [565, 356] on button "Распечатать ярлык" at bounding box center [591, 354] width 312 height 14
